Goal: Information Seeking & Learning: Find specific fact

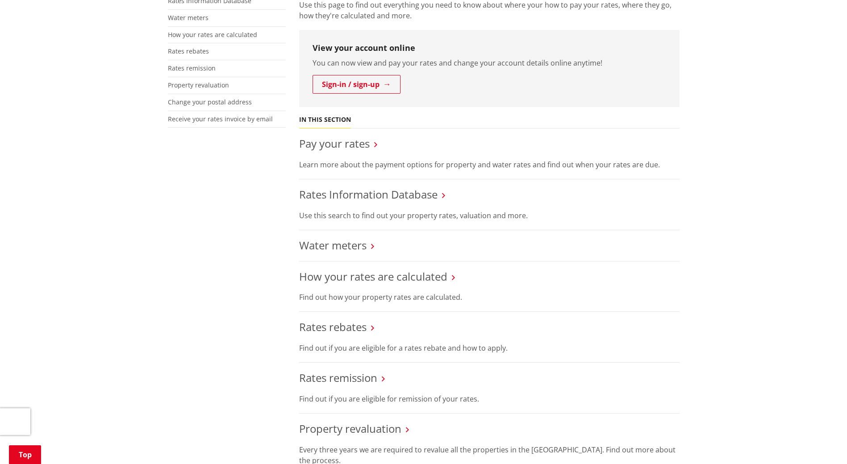
scroll to position [223, 0]
click at [368, 189] on link "Rates Information Database" at bounding box center [368, 193] width 138 height 15
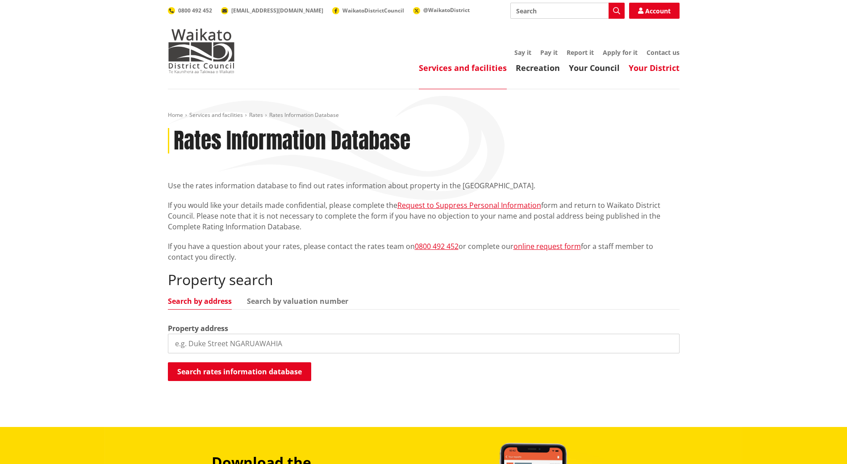
click at [655, 66] on link "Your District" at bounding box center [654, 68] width 51 height 11
click at [197, 301] on link "Search by address" at bounding box center [200, 301] width 64 height 7
click at [202, 339] on input "search" at bounding box center [424, 344] width 512 height 20
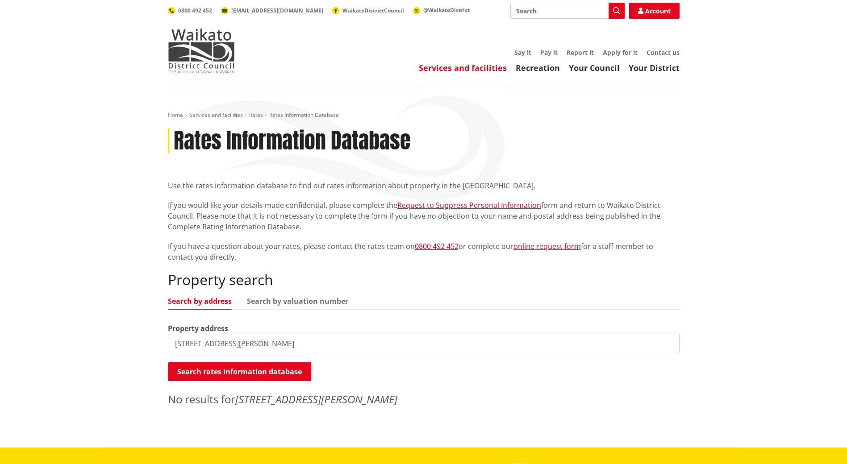
click at [182, 342] on input "36 sheridan street hamilton" at bounding box center [424, 344] width 512 height 20
drag, startPoint x: 186, startPoint y: 343, endPoint x: 162, endPoint y: 342, distance: 24.1
click at [161, 342] on div "Home Services and facilities Rates Rates Information Database Rates Information…" at bounding box center [423, 262] width 525 height 301
click at [238, 341] on input "40 sheridan street hamilton" at bounding box center [424, 344] width 512 height 20
type input "40 sheridan street silverdale hamilton"
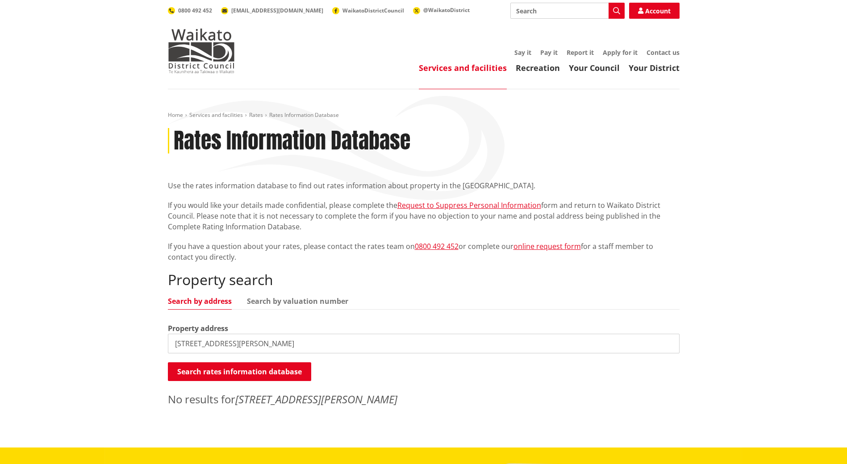
drag, startPoint x: 309, startPoint y: 345, endPoint x: 130, endPoint y: 344, distance: 178.6
click at [128, 345] on div "Home Services and facilities Rates Rates Information Database Rates Information…" at bounding box center [423, 268] width 847 height 359
click at [648, 65] on link "Your District" at bounding box center [654, 68] width 51 height 11
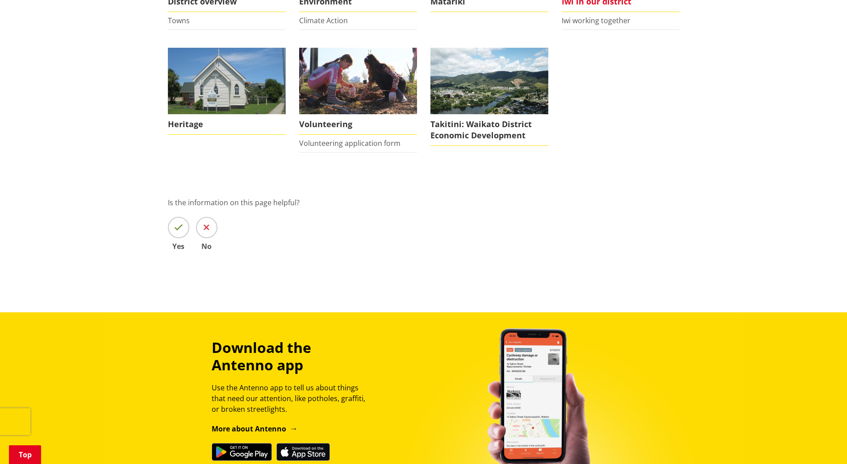
scroll to position [268, 0]
